Goal: Check status: Check status

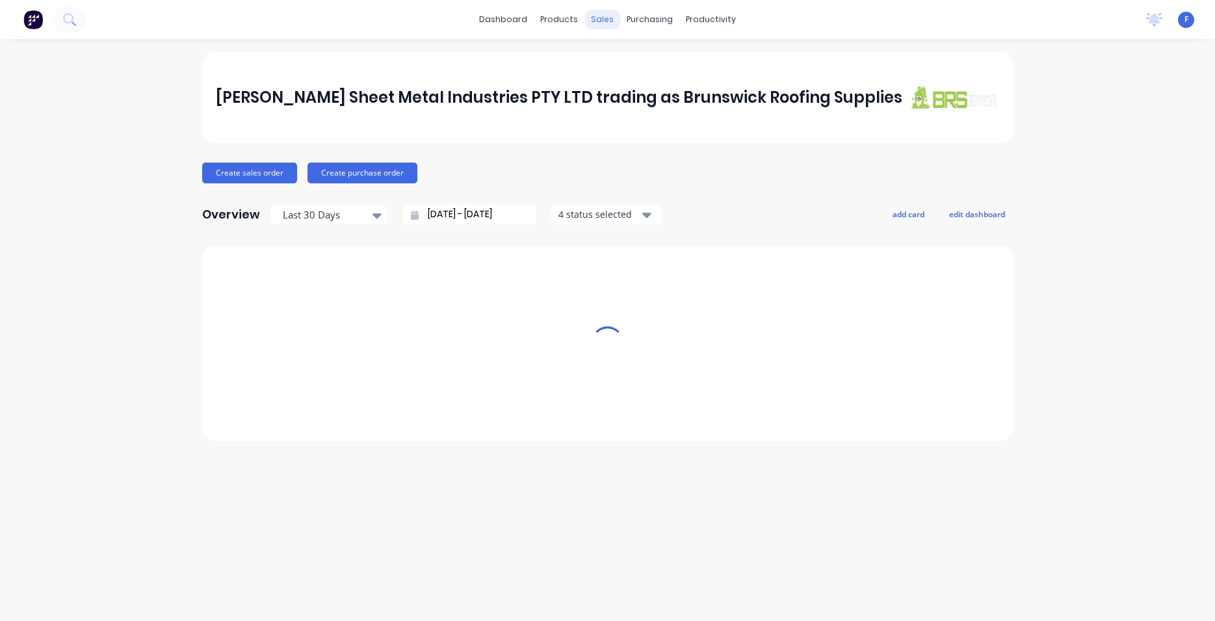
click at [603, 23] on div "sales" at bounding box center [602, 20] width 36 height 20
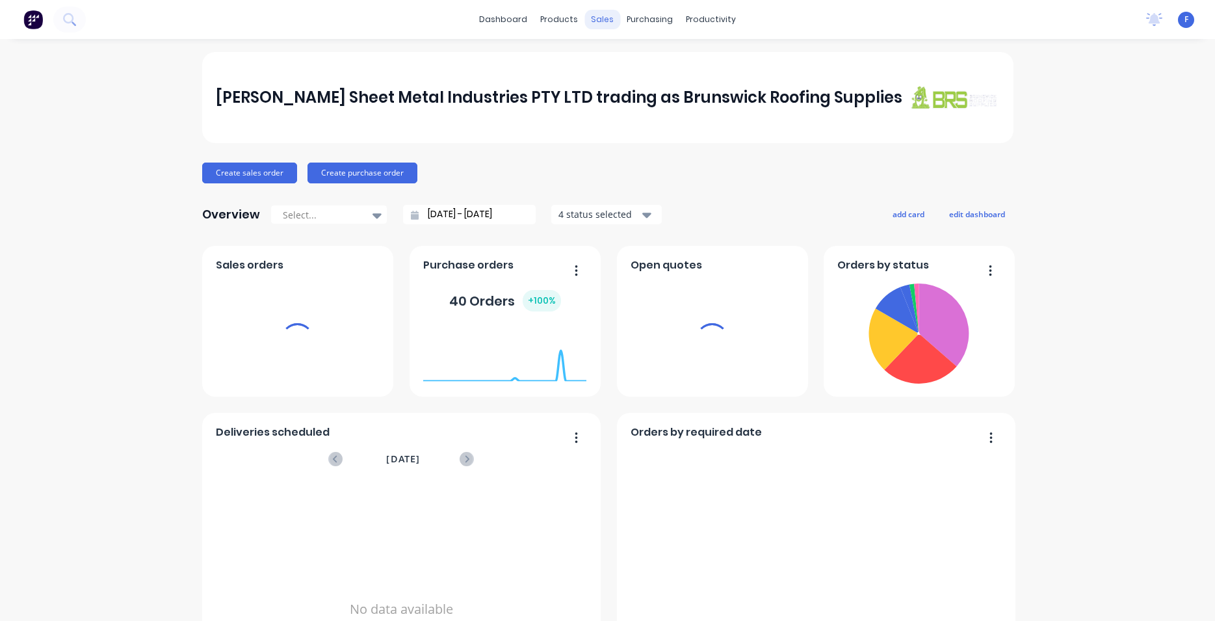
click at [596, 22] on div "sales" at bounding box center [602, 20] width 36 height 20
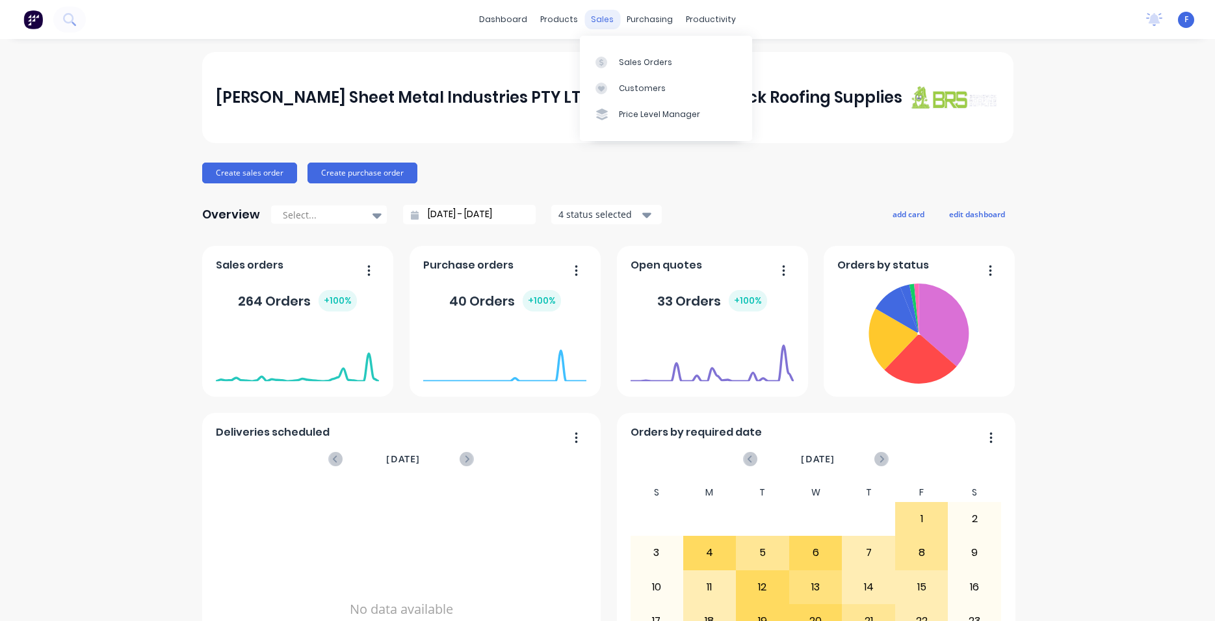
click at [596, 22] on div "sales" at bounding box center [602, 20] width 36 height 20
click at [657, 59] on div "Sales Orders" at bounding box center [645, 63] width 53 height 12
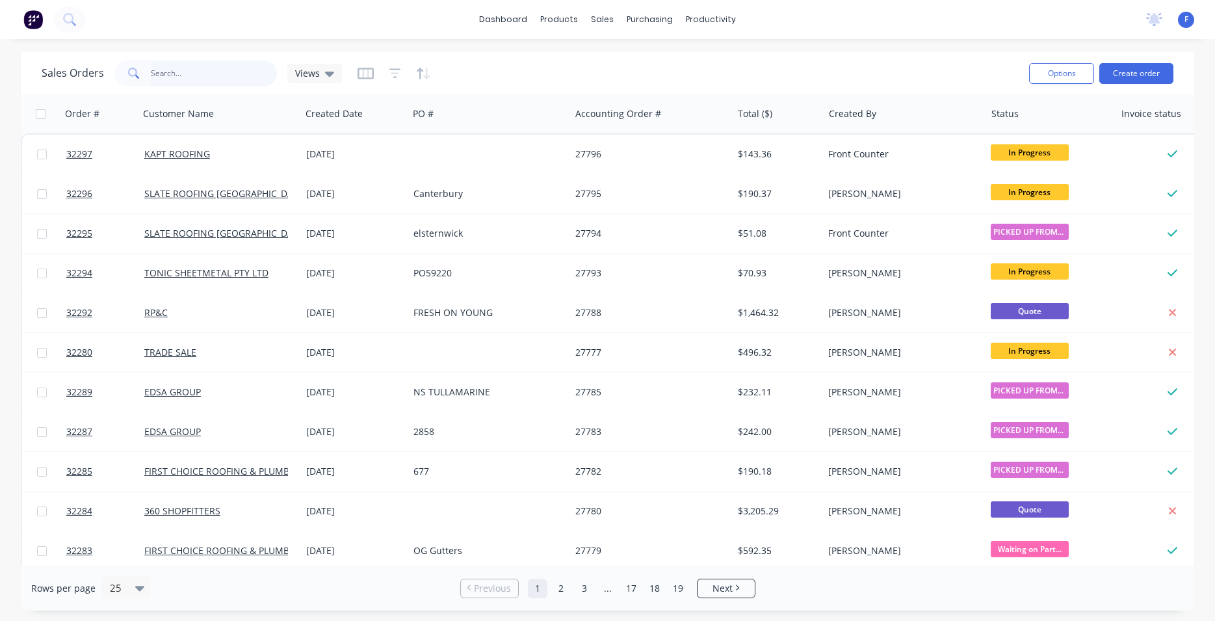
click at [184, 72] on input "text" at bounding box center [214, 73] width 127 height 26
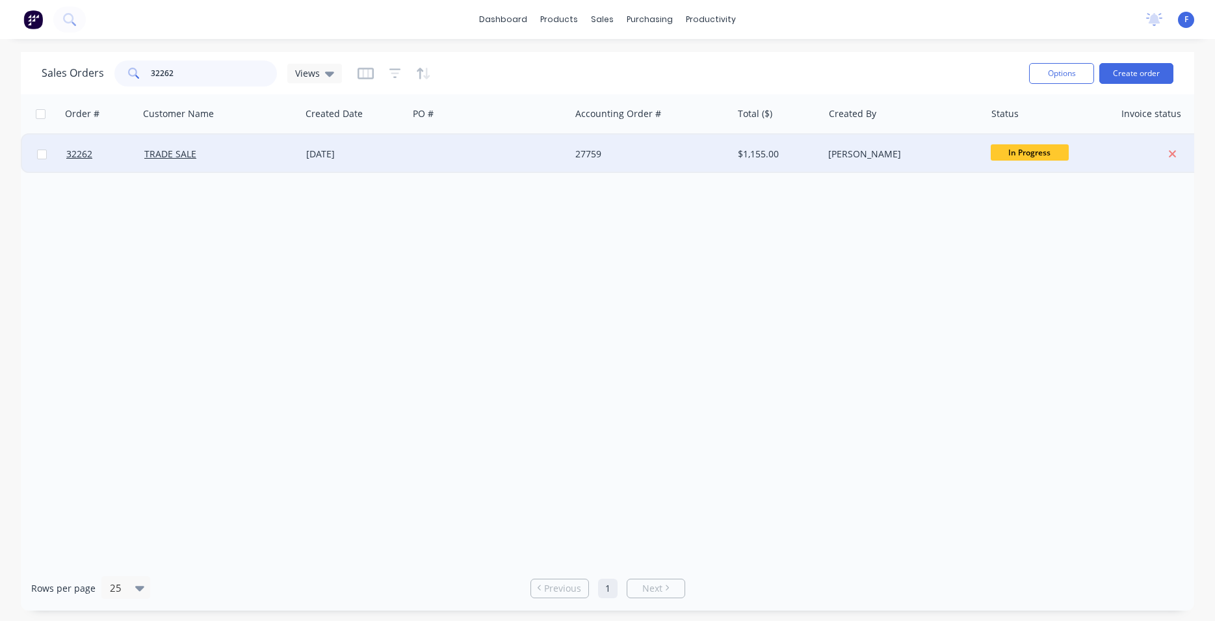
type input "32262"
click at [484, 159] on div at bounding box center [489, 154] width 162 height 39
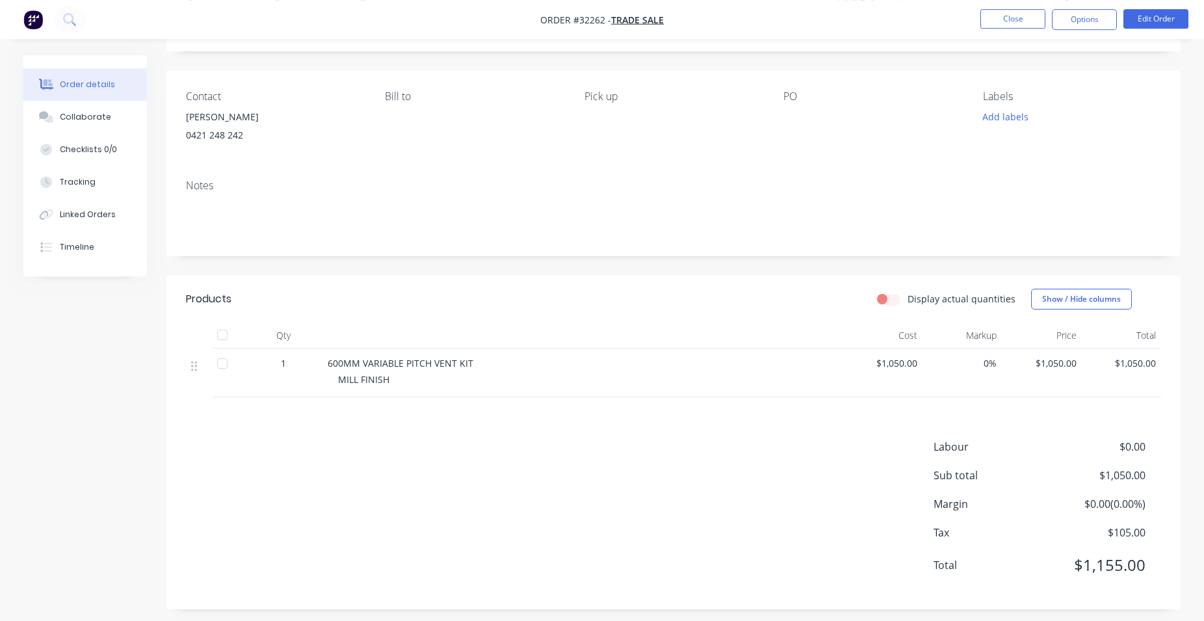
scroll to position [81, 0]
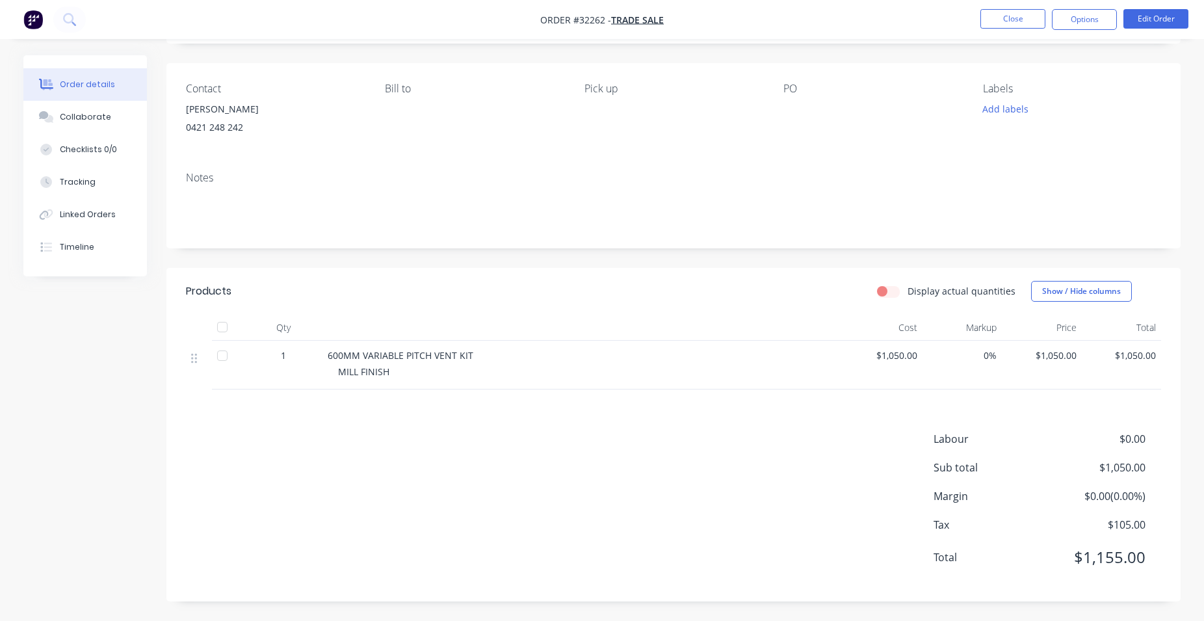
click at [35, 16] on img "button" at bounding box center [33, 20] width 20 height 20
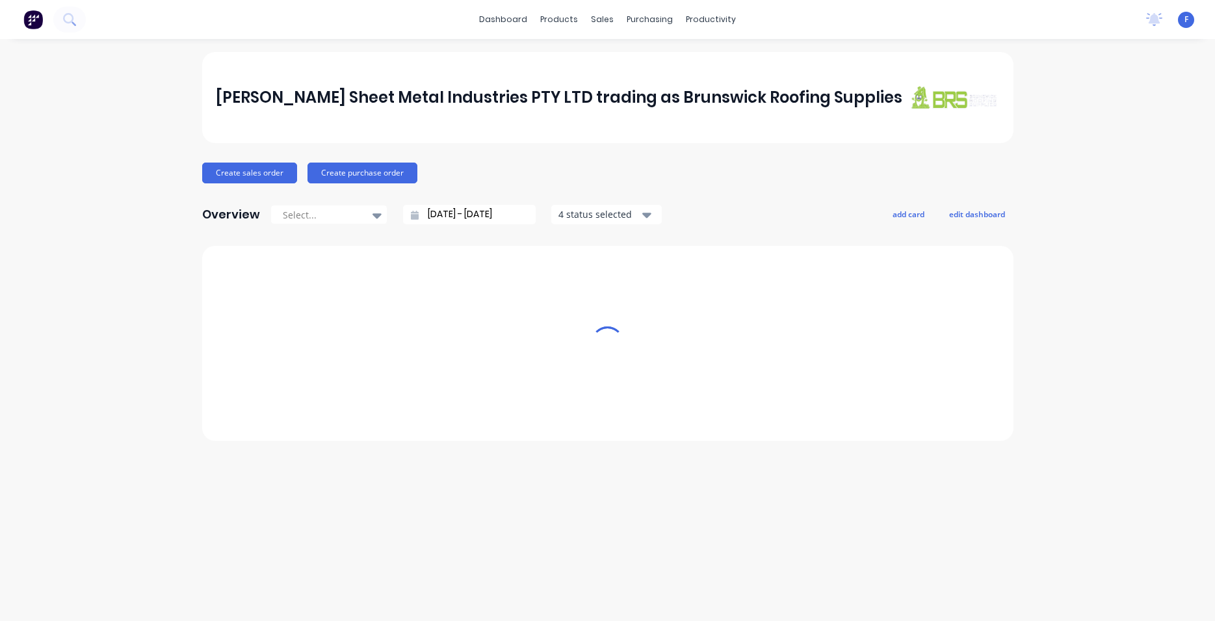
click at [1012, 18] on div "dashboard products sales purchasing productivity dashboard products Product Cat…" at bounding box center [607, 19] width 1215 height 39
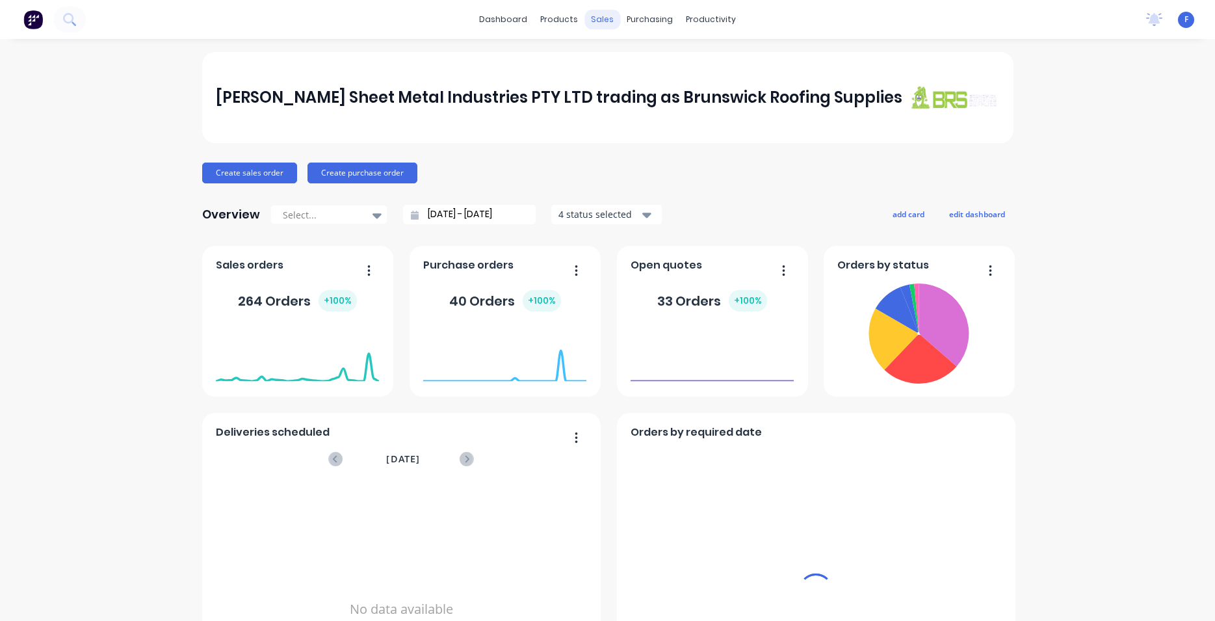
click at [586, 22] on div "sales" at bounding box center [602, 20] width 36 height 20
click at [600, 28] on div "sales" at bounding box center [602, 20] width 36 height 20
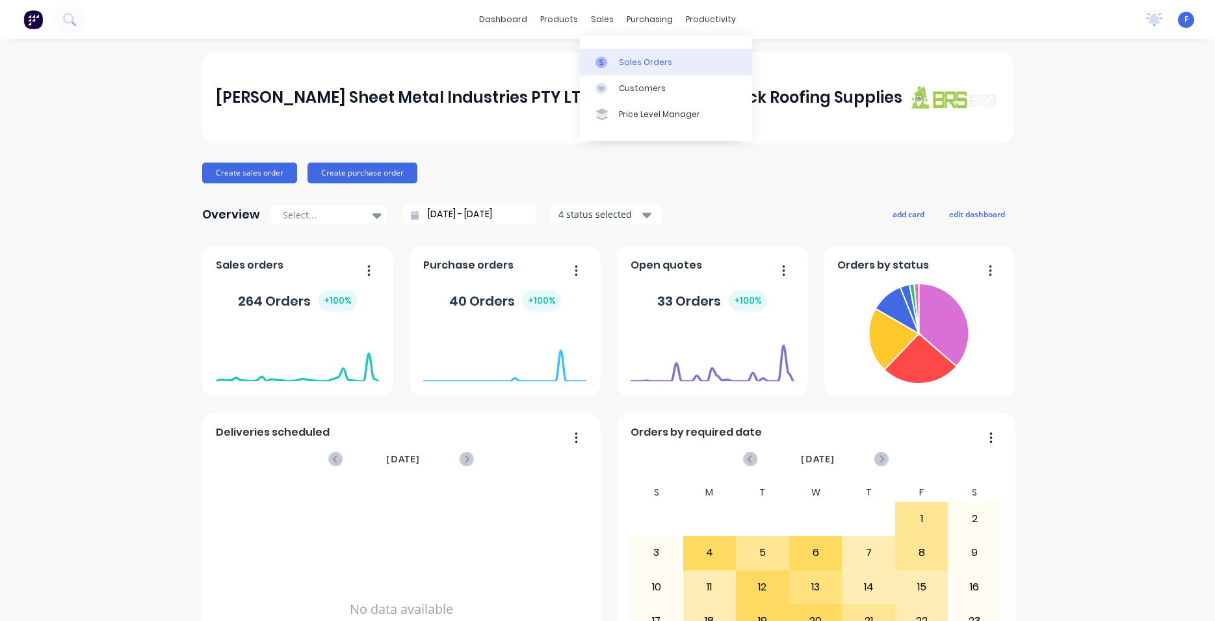
click at [634, 63] on div "Sales Orders" at bounding box center [645, 63] width 53 height 12
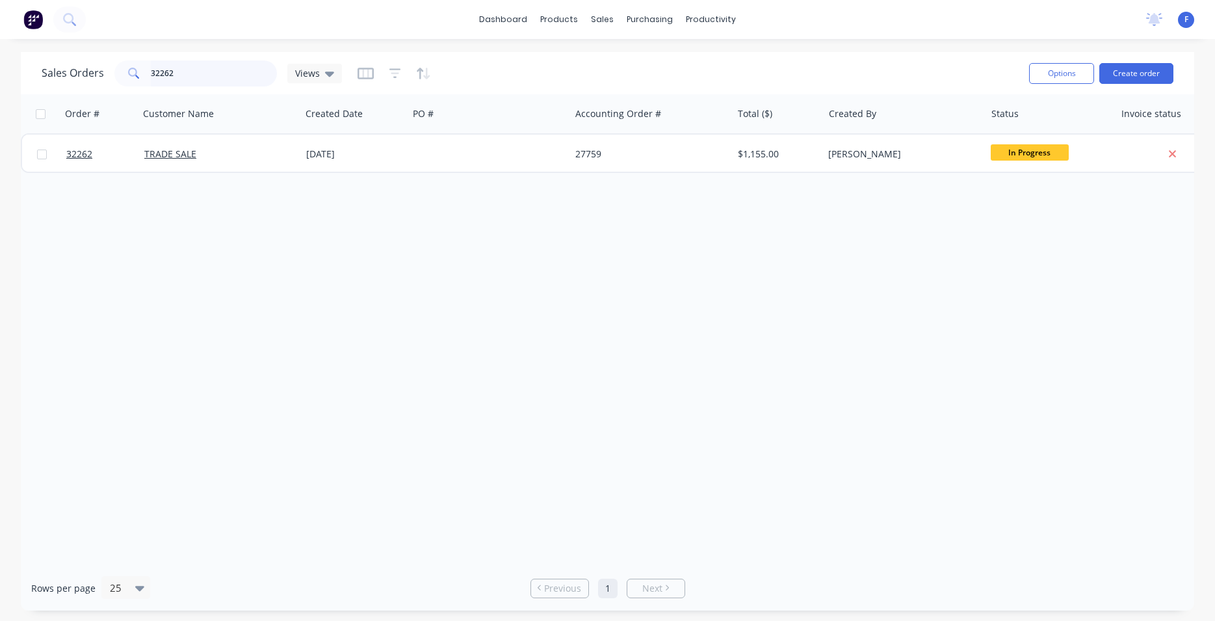
click at [203, 80] on input "32262" at bounding box center [214, 73] width 127 height 26
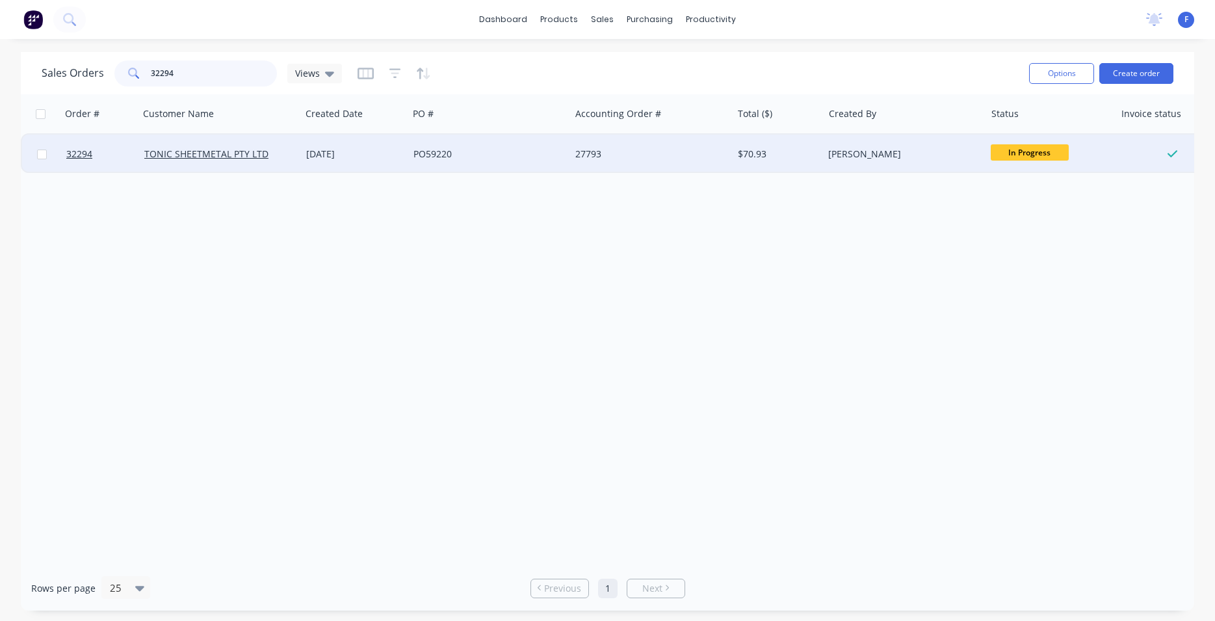
type input "32294"
click at [689, 153] on div "27793" at bounding box center [647, 154] width 144 height 13
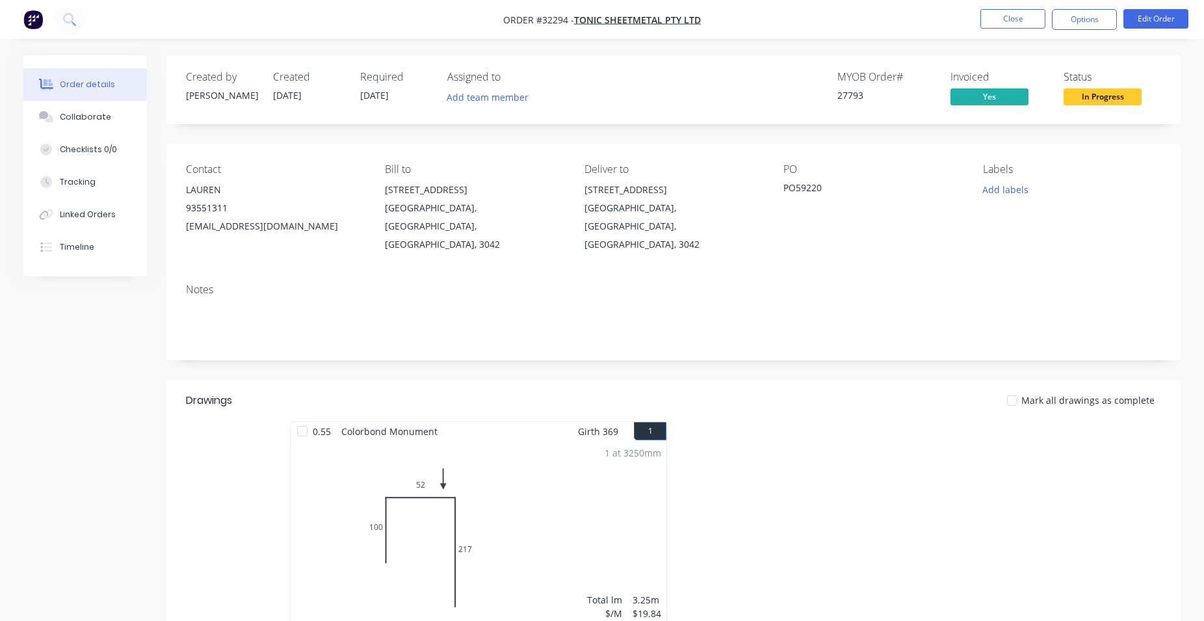
click at [1100, 103] on span "In Progress" at bounding box center [1103, 96] width 78 height 16
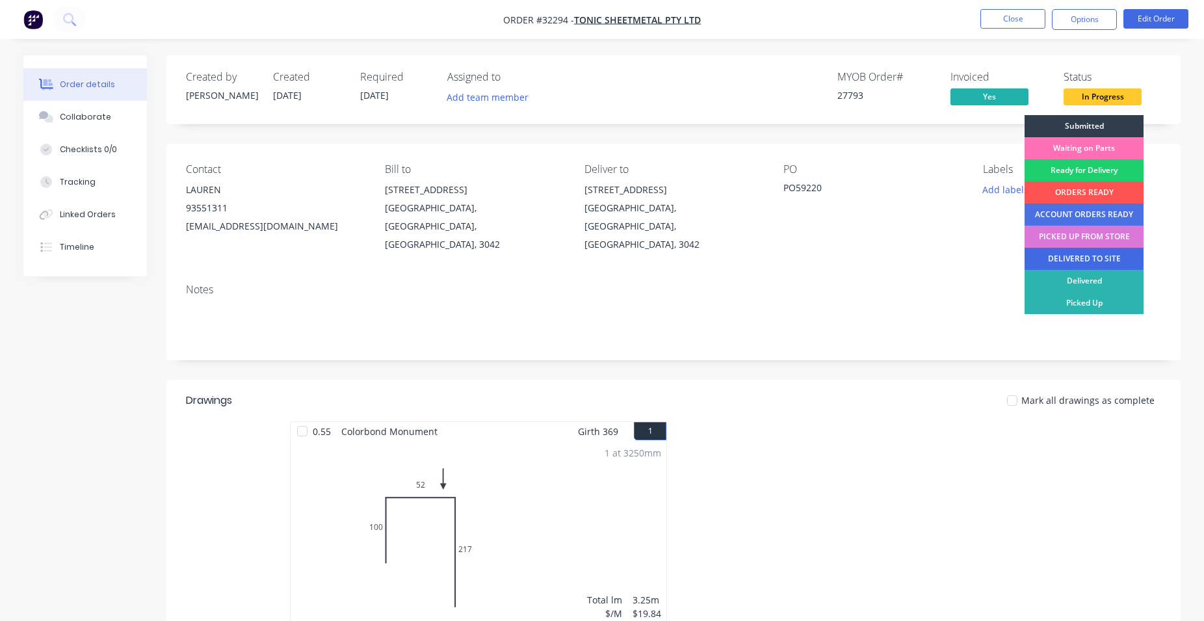
click at [1080, 259] on div "DELIVERED TO SITE" at bounding box center [1084, 259] width 119 height 22
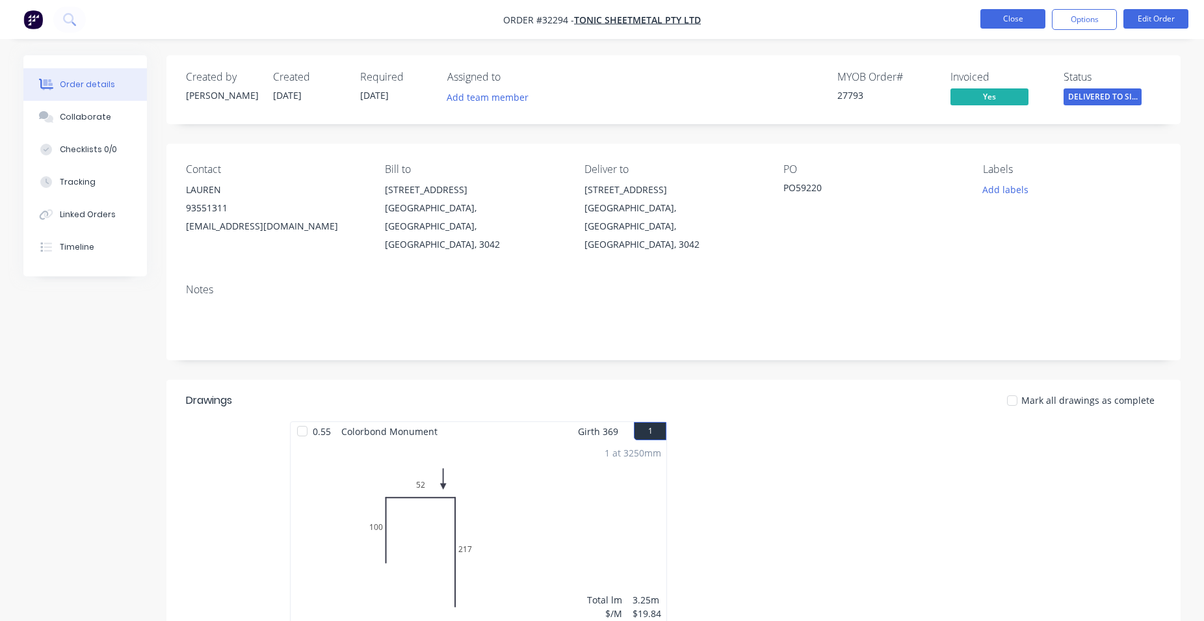
click at [1002, 18] on button "Close" at bounding box center [1012, 19] width 65 height 20
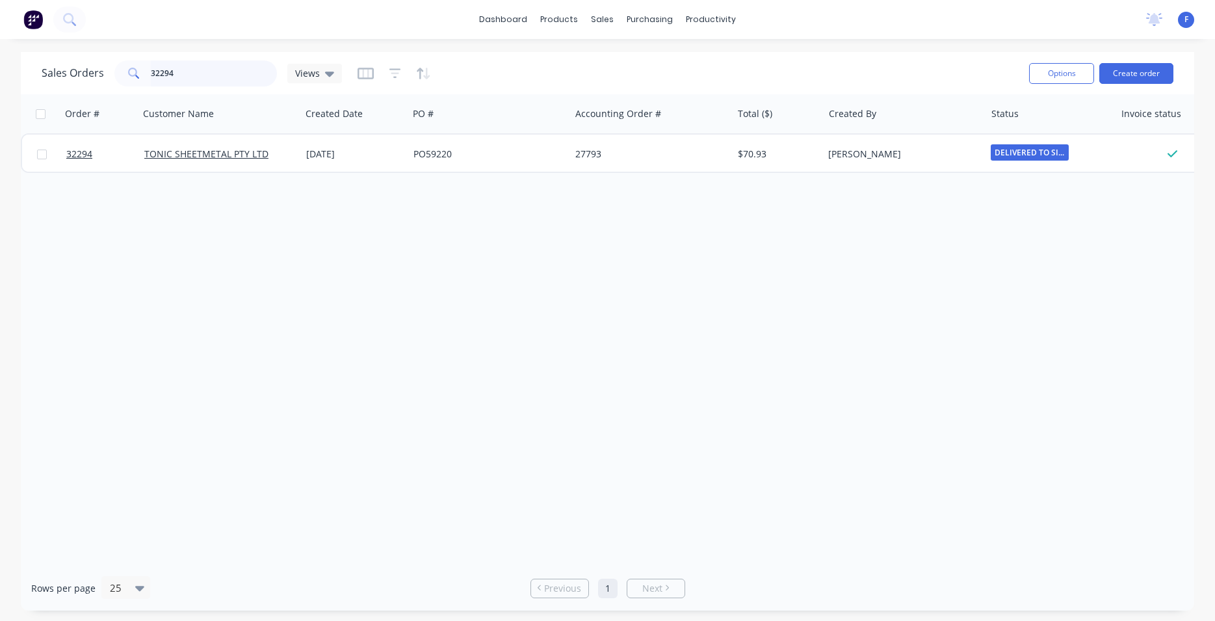
click at [205, 74] on input "32294" at bounding box center [214, 73] width 127 height 26
type input "3"
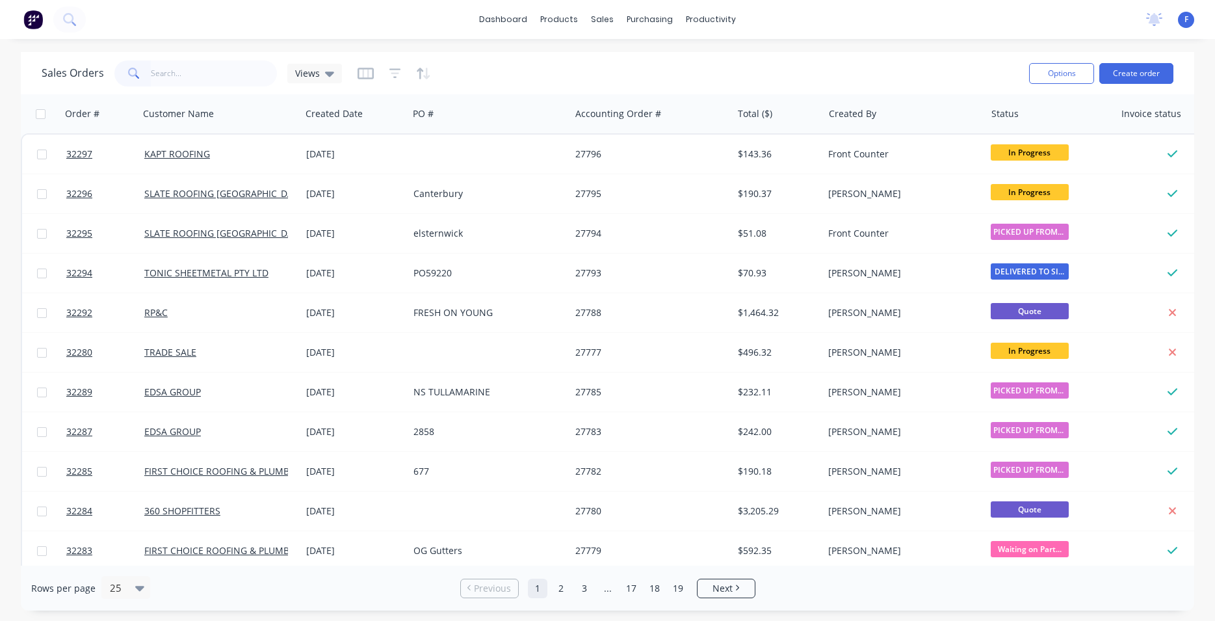
click at [32, 20] on img at bounding box center [33, 20] width 20 height 20
